Goal: Task Accomplishment & Management: Manage account settings

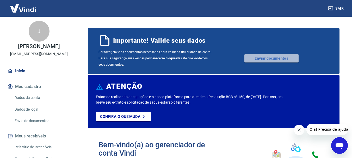
click at [264, 59] on link "Enviar documentos" at bounding box center [271, 58] width 54 height 8
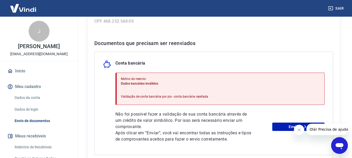
scroll to position [104, 0]
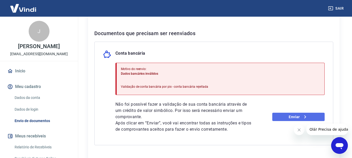
click at [296, 118] on link "Enviar" at bounding box center [298, 117] width 52 height 8
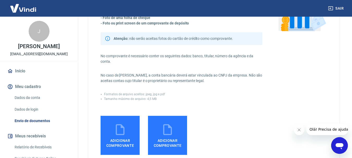
scroll to position [104, 0]
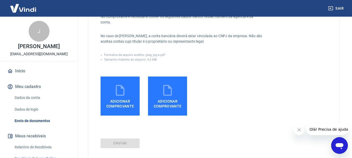
click at [129, 91] on label "Adicionar comprovante" at bounding box center [120, 96] width 39 height 39
click at [0, 0] on input "Adicionar comprovante" at bounding box center [0, 0] width 0 height 0
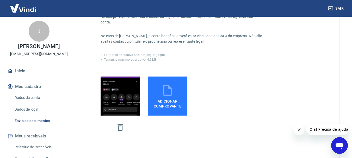
click at [170, 101] on span "Adicionar comprovante" at bounding box center [167, 103] width 35 height 12
click at [0, 0] on input "Adicionar comprovante" at bounding box center [0, 0] width 0 height 0
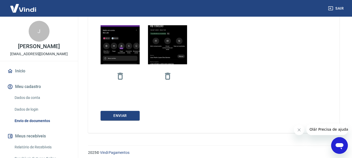
scroll to position [159, 0]
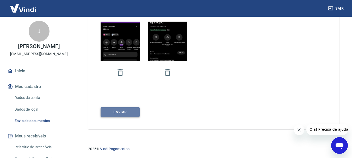
click at [124, 112] on button "ENVIAR" at bounding box center [120, 112] width 39 height 10
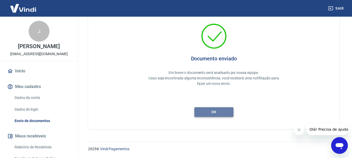
click at [221, 112] on button "ok" at bounding box center [213, 112] width 39 height 10
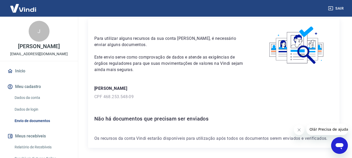
scroll to position [37, 0]
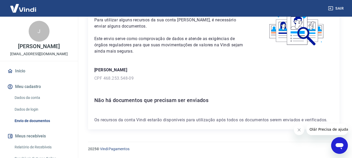
click at [153, 79] on p "CPF 468.253.548-09" at bounding box center [213, 78] width 239 height 6
click at [29, 77] on link "Início" at bounding box center [38, 70] width 65 height 11
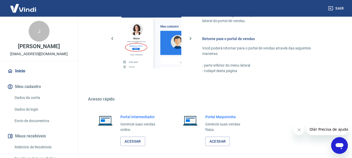
scroll to position [323, 0]
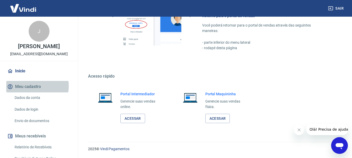
click at [36, 92] on button "Meu cadastro" at bounding box center [38, 86] width 65 height 11
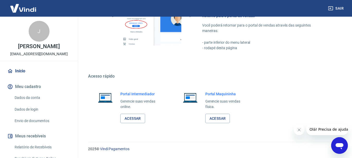
click at [38, 103] on link "Dados da conta" at bounding box center [42, 97] width 59 height 11
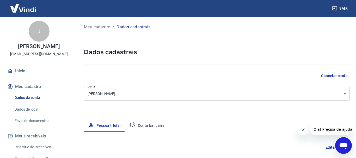
type input "468.253.548-09"
select select "SP"
select select "business"
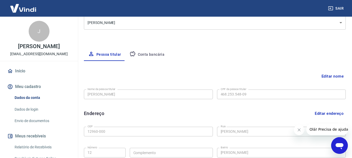
click at [151, 55] on button "Conta bancária" at bounding box center [147, 54] width 44 height 13
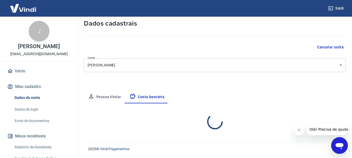
select select "3"
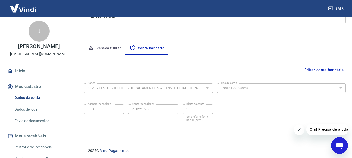
scroll to position [79, 0]
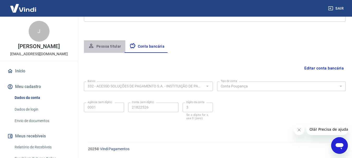
click at [113, 48] on button "Pessoa titular" at bounding box center [104, 46] width 41 height 13
select select "SP"
select select "business"
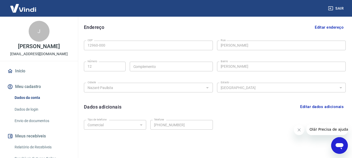
scroll to position [175, 0]
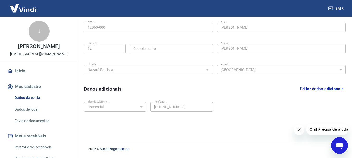
click at [33, 114] on link "Dados de login" at bounding box center [42, 109] width 59 height 11
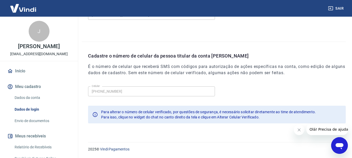
scroll to position [176, 0]
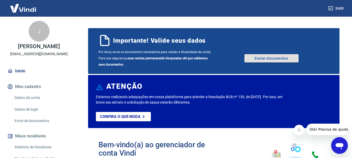
click at [276, 58] on link "Enviar documentos" at bounding box center [271, 58] width 54 height 8
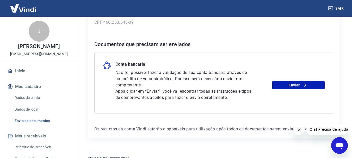
scroll to position [102, 0]
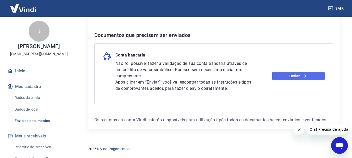
click at [292, 77] on link "Enviar" at bounding box center [298, 76] width 52 height 8
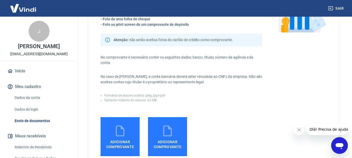
scroll to position [78, 0]
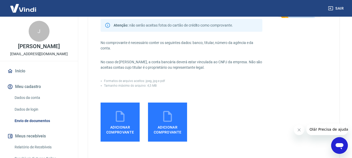
click at [125, 112] on icon at bounding box center [120, 116] width 13 height 13
click at [0, 0] on input "Adicionar comprovante" at bounding box center [0, 0] width 0 height 0
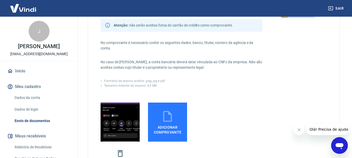
click at [164, 115] on icon at bounding box center [167, 116] width 9 height 11
click at [0, 0] on input "Adicionar comprovante" at bounding box center [0, 0] width 0 height 0
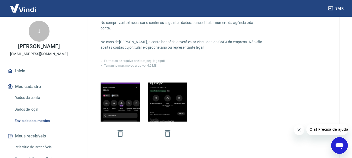
scroll to position [159, 0]
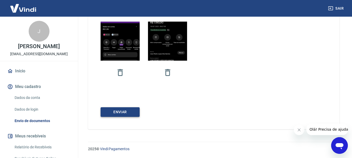
click at [127, 114] on button "ENVIAR" at bounding box center [120, 112] width 39 height 10
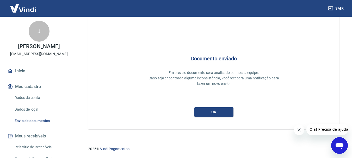
scroll to position [23, 0]
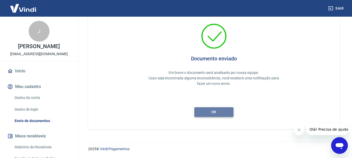
click at [220, 111] on button "ok" at bounding box center [213, 112] width 39 height 10
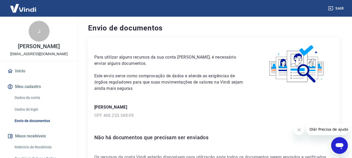
click at [34, 103] on link "Dados da conta" at bounding box center [42, 97] width 59 height 11
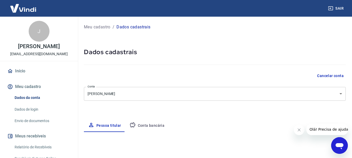
select select "SP"
select select "business"
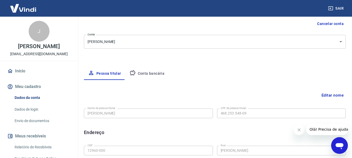
click at [151, 74] on button "Conta bancária" at bounding box center [147, 73] width 44 height 13
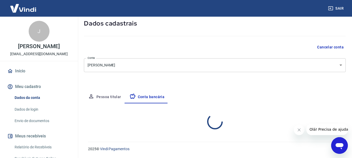
select select "3"
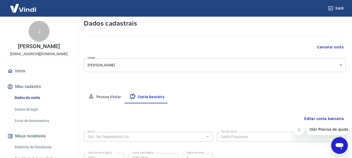
scroll to position [52, 0]
